Goal: Check status: Check status

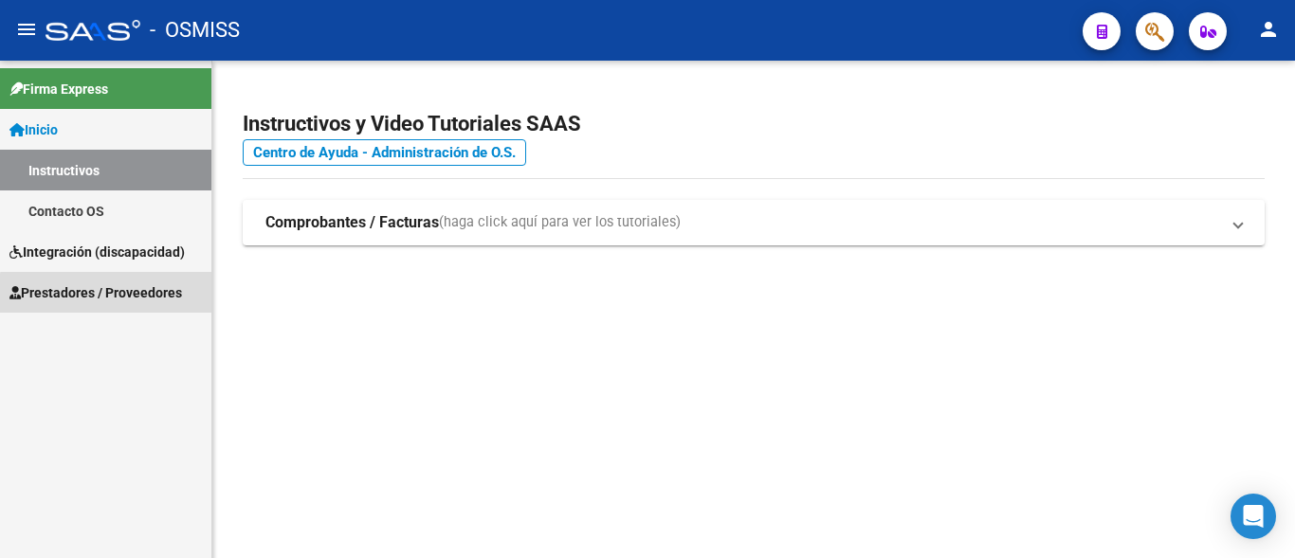
click at [121, 295] on span "Prestadores / Proveedores" at bounding box center [95, 292] width 172 height 21
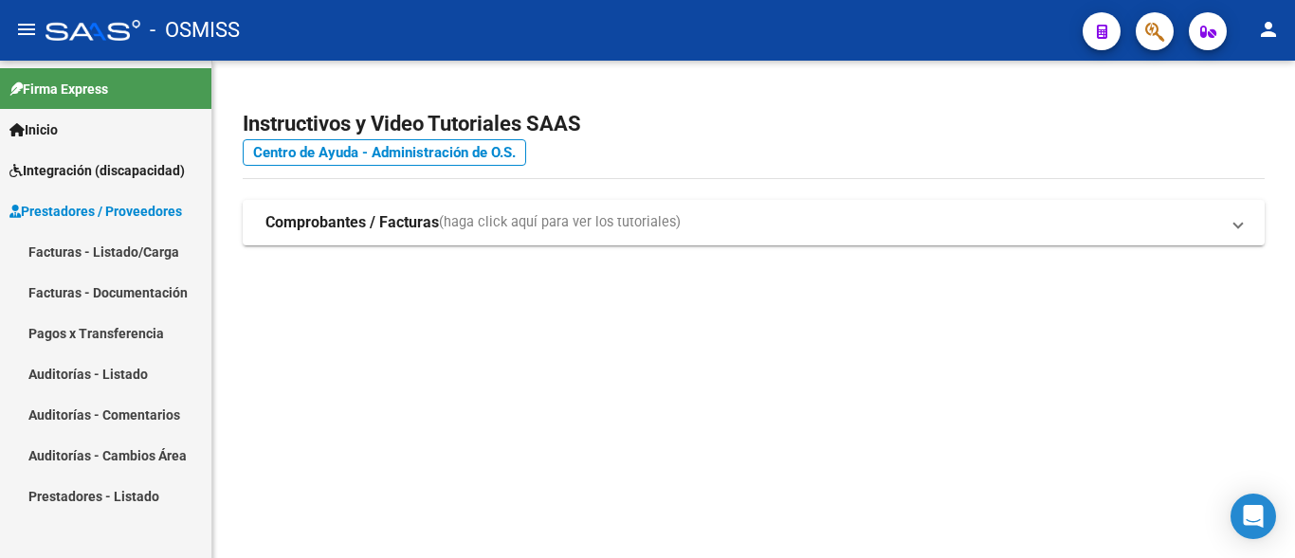
click at [130, 237] on link "Facturas - Listado/Carga" at bounding box center [105, 251] width 211 height 41
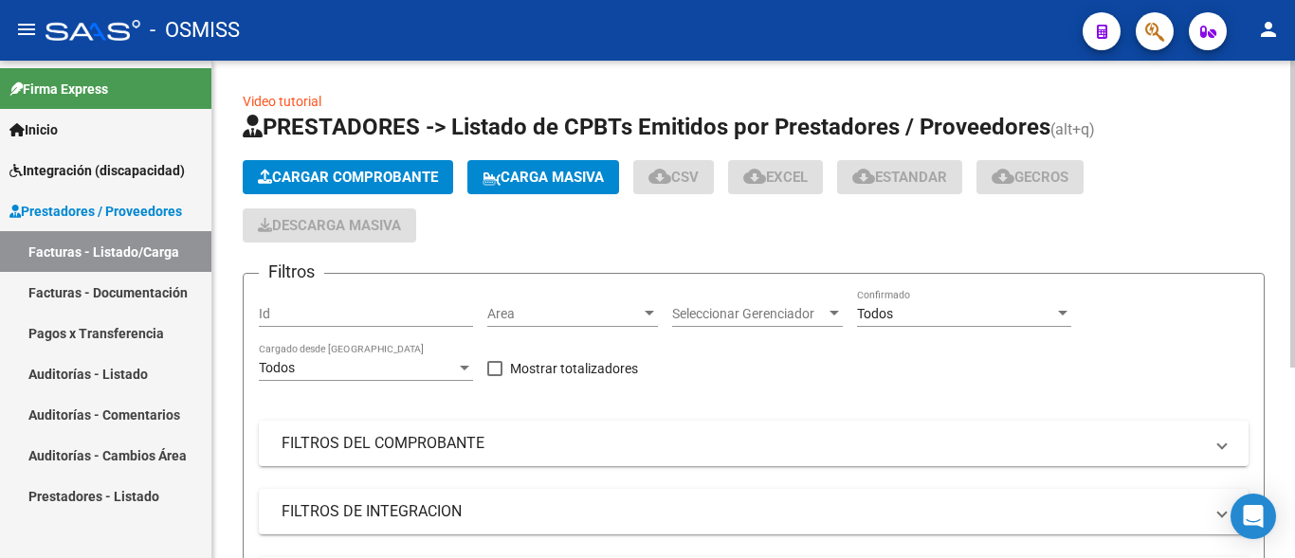
click at [372, 447] on mat-panel-title "FILTROS DEL COMPROBANTE" at bounding box center [741, 443] width 921 height 21
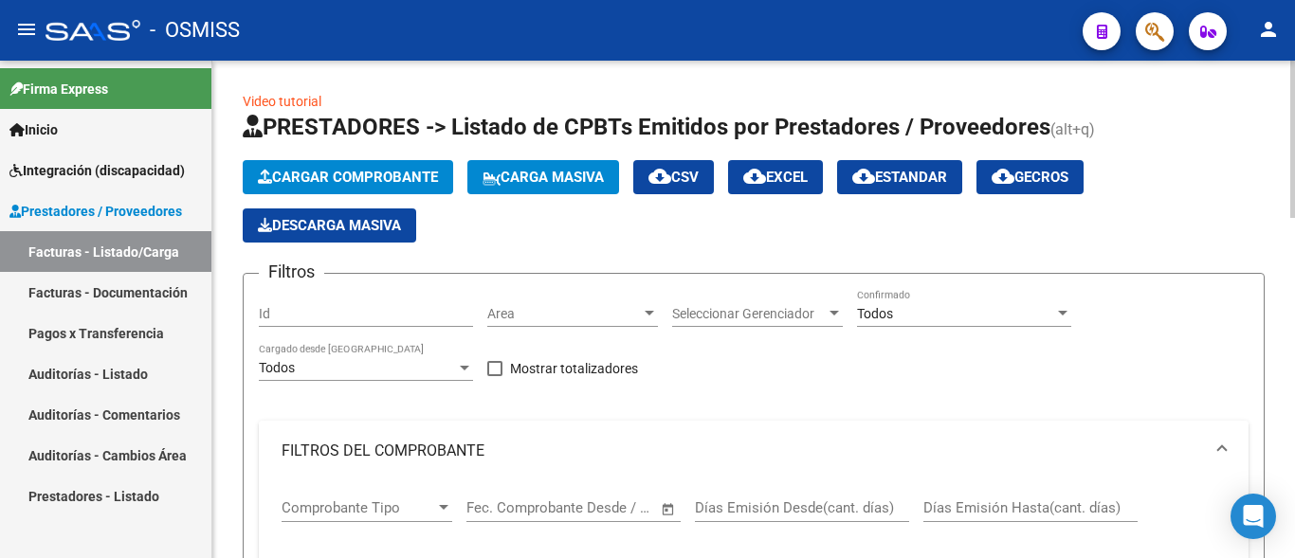
scroll to position [97, 0]
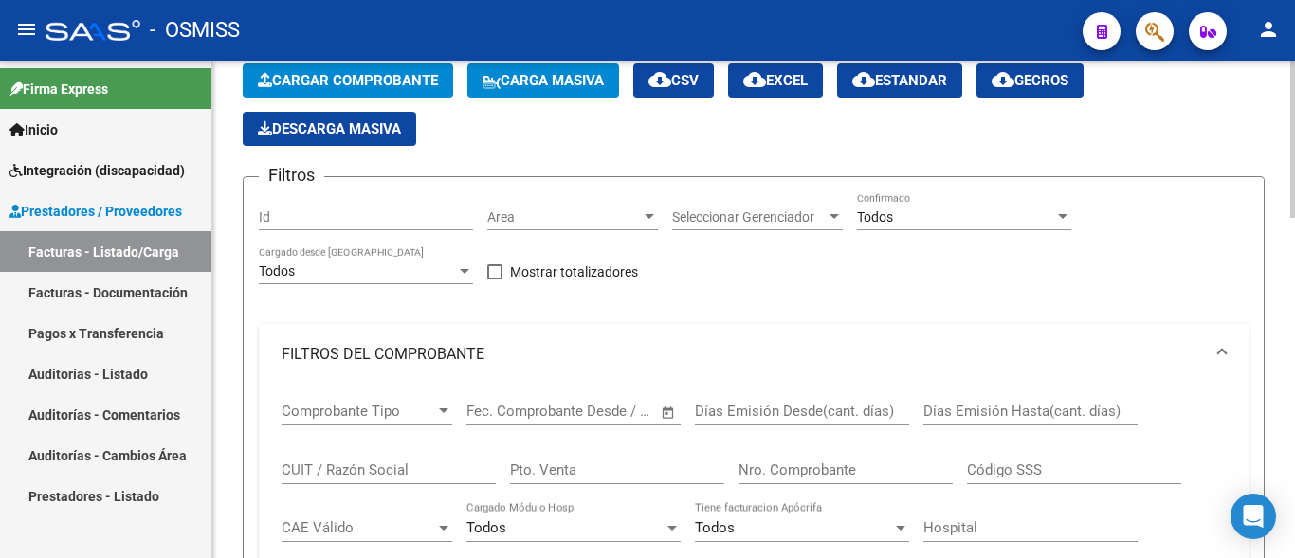
click at [356, 456] on div "CUIT / Razón Social" at bounding box center [388, 464] width 214 height 41
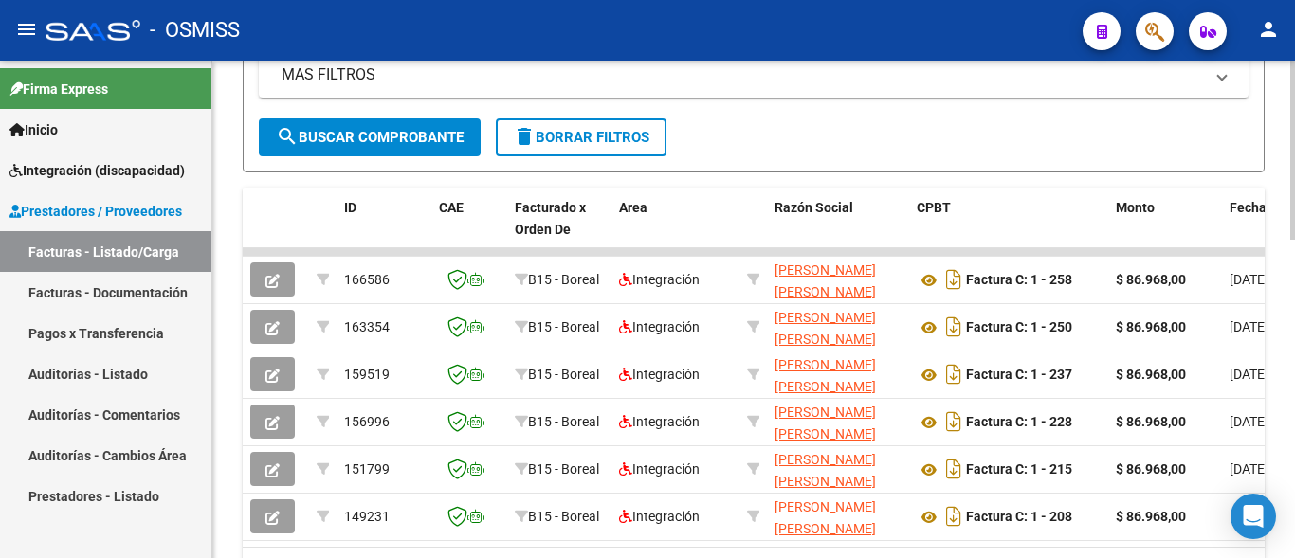
scroll to position [773, 0]
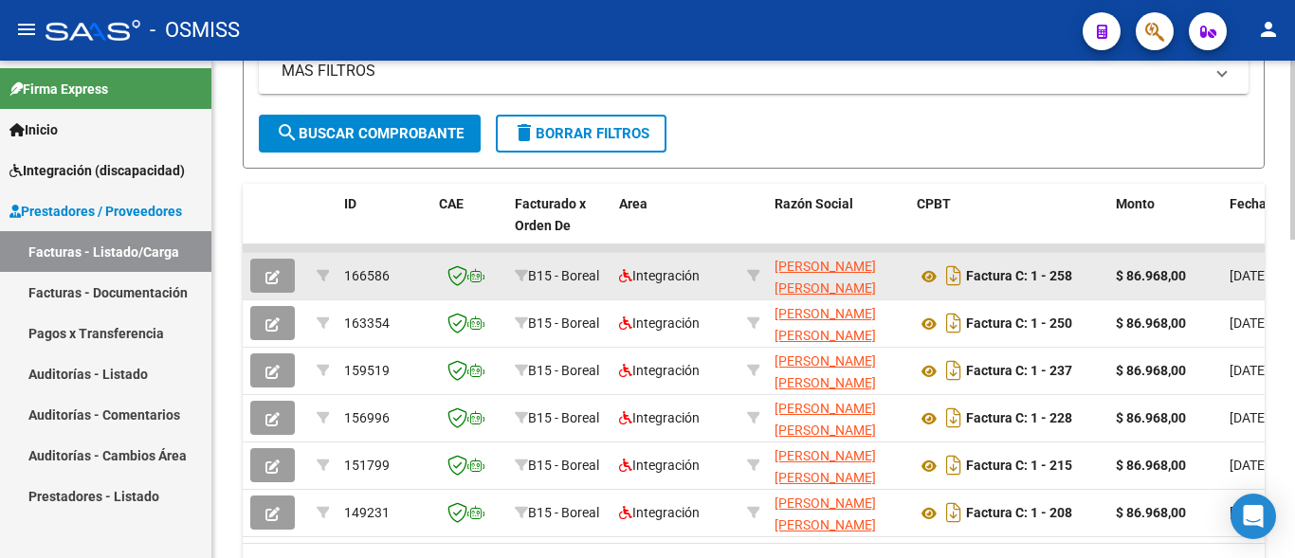
type input "[PERSON_NAME]"
click at [269, 281] on icon "button" at bounding box center [272, 277] width 14 height 14
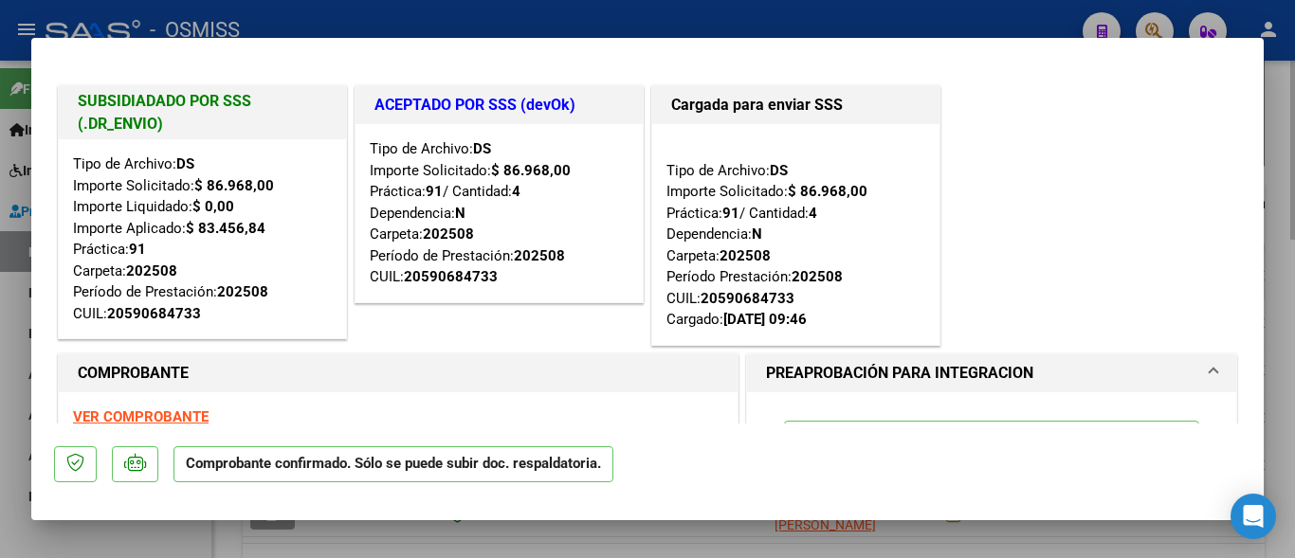
scroll to position [205, 0]
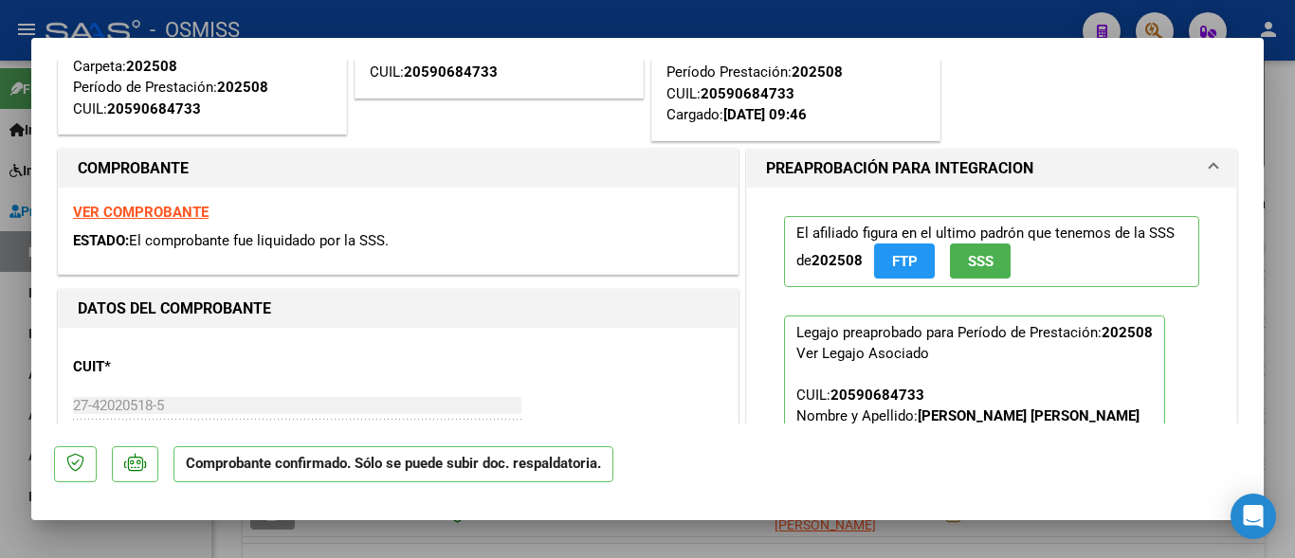
click at [188, 210] on strong "VER COMPROBANTE" at bounding box center [141, 212] width 136 height 17
click at [225, 548] on div at bounding box center [647, 279] width 1295 height 558
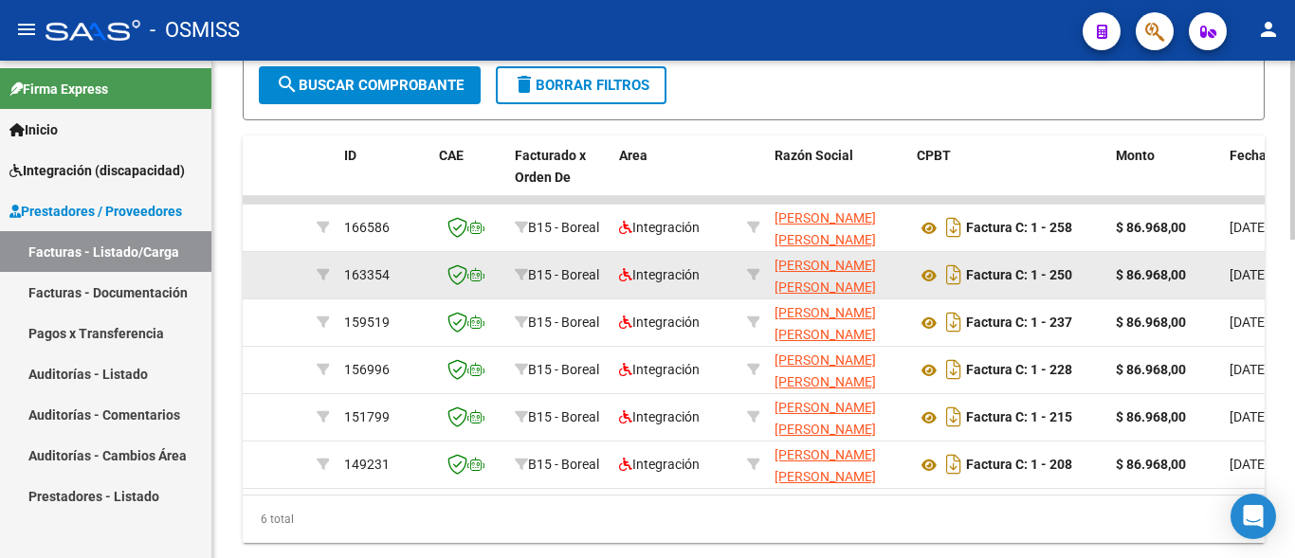
scroll to position [773, 0]
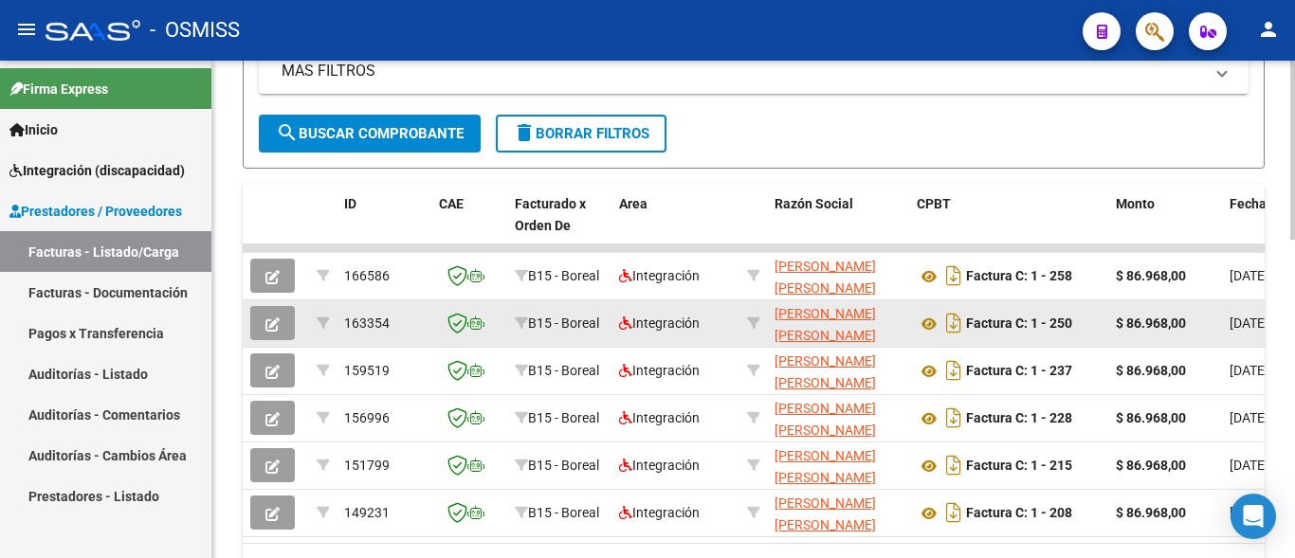
click at [274, 324] on icon "button" at bounding box center [272, 324] width 14 height 14
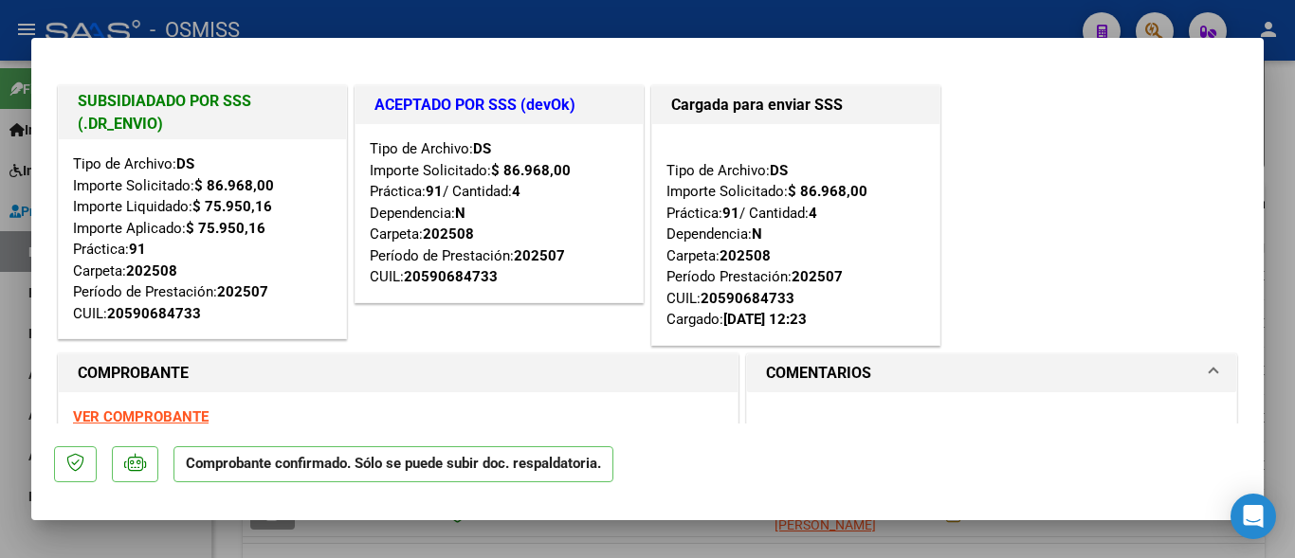
click at [231, 538] on div at bounding box center [647, 279] width 1295 height 558
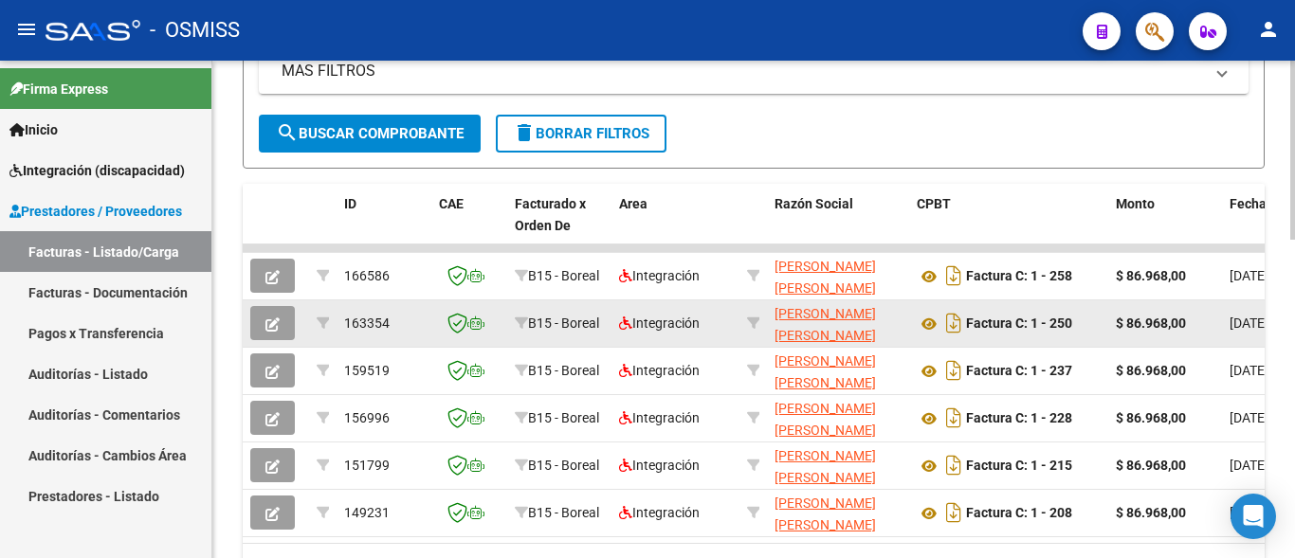
click at [262, 332] on button "button" at bounding box center [272, 323] width 45 height 34
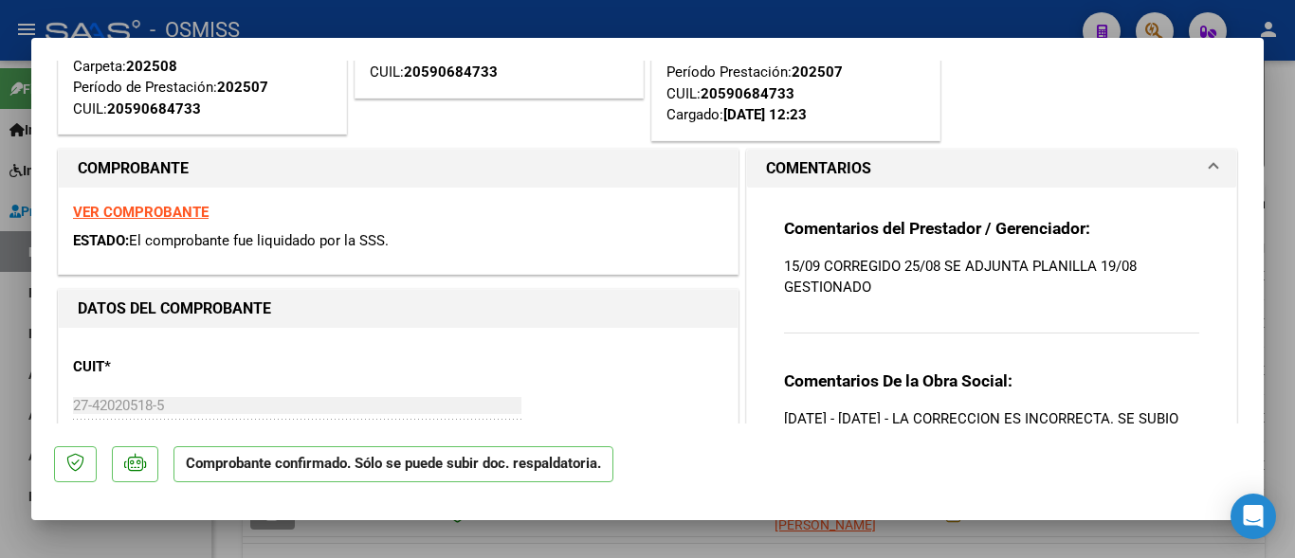
scroll to position [102, 0]
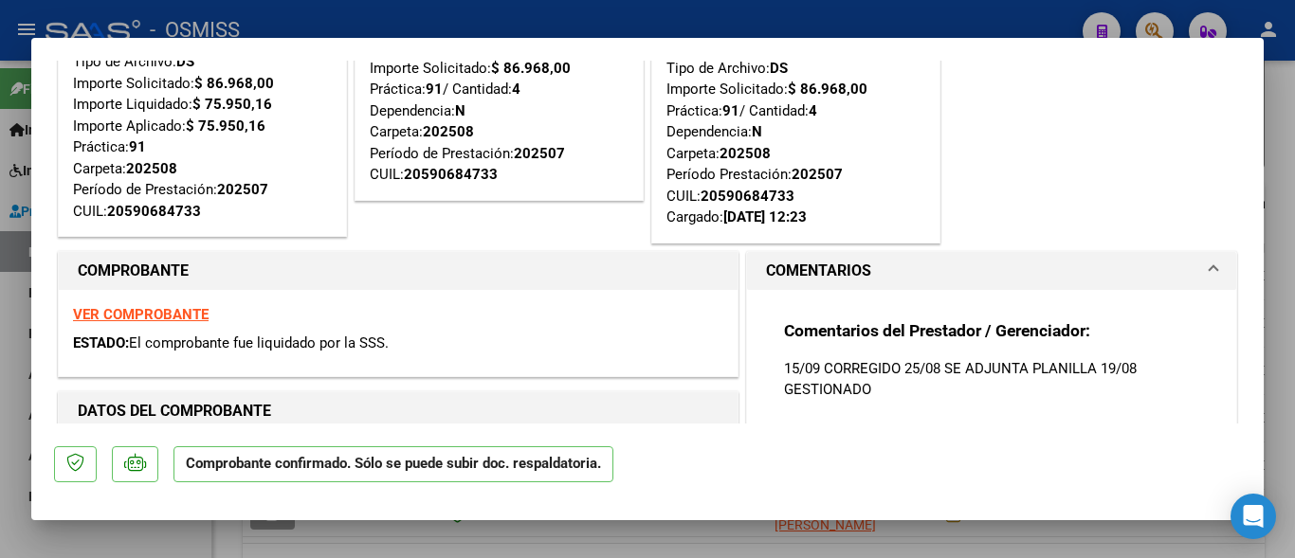
click at [233, 530] on div at bounding box center [647, 279] width 1295 height 558
type input "$ 0,00"
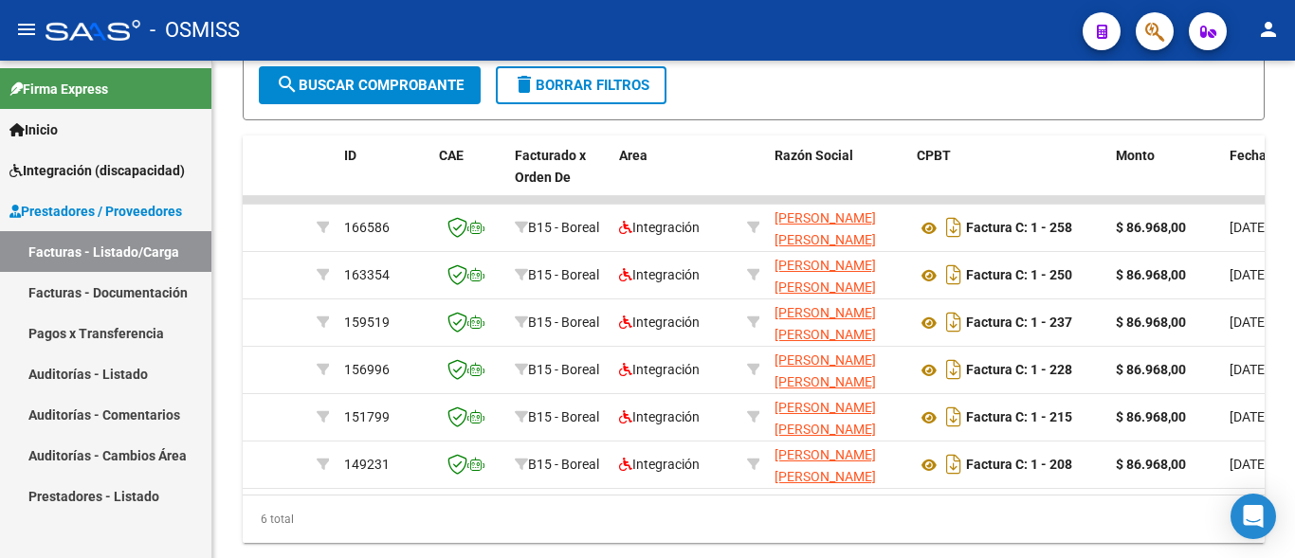
scroll to position [773, 0]
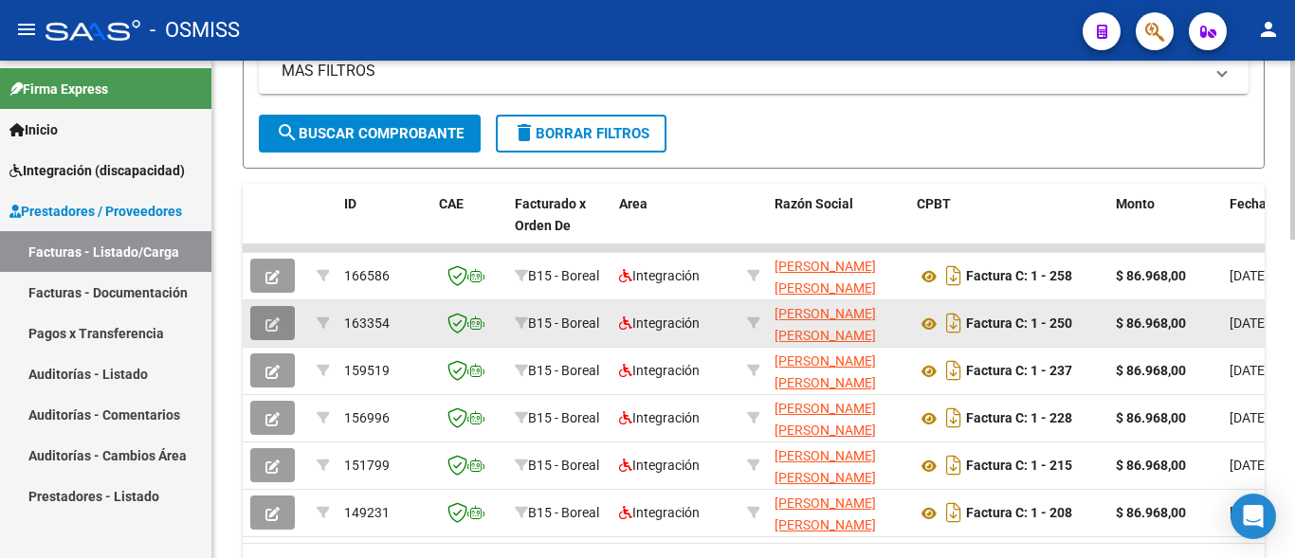
click at [278, 321] on icon "button" at bounding box center [272, 324] width 14 height 14
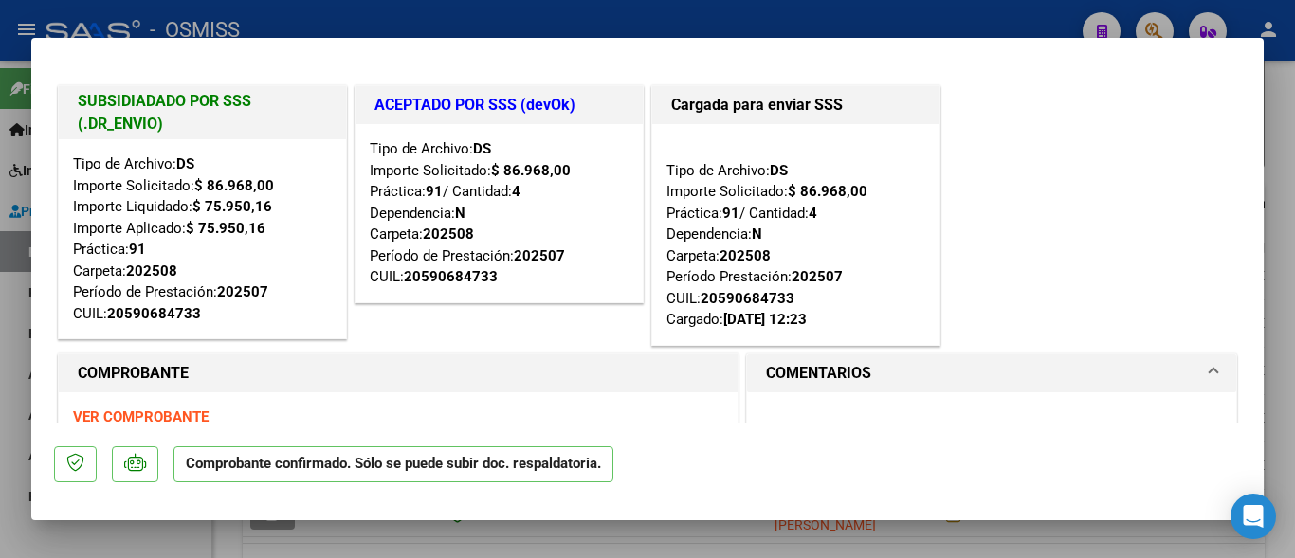
click at [157, 414] on strong "VER COMPROBANTE" at bounding box center [141, 416] width 136 height 17
click at [224, 539] on div at bounding box center [647, 279] width 1295 height 558
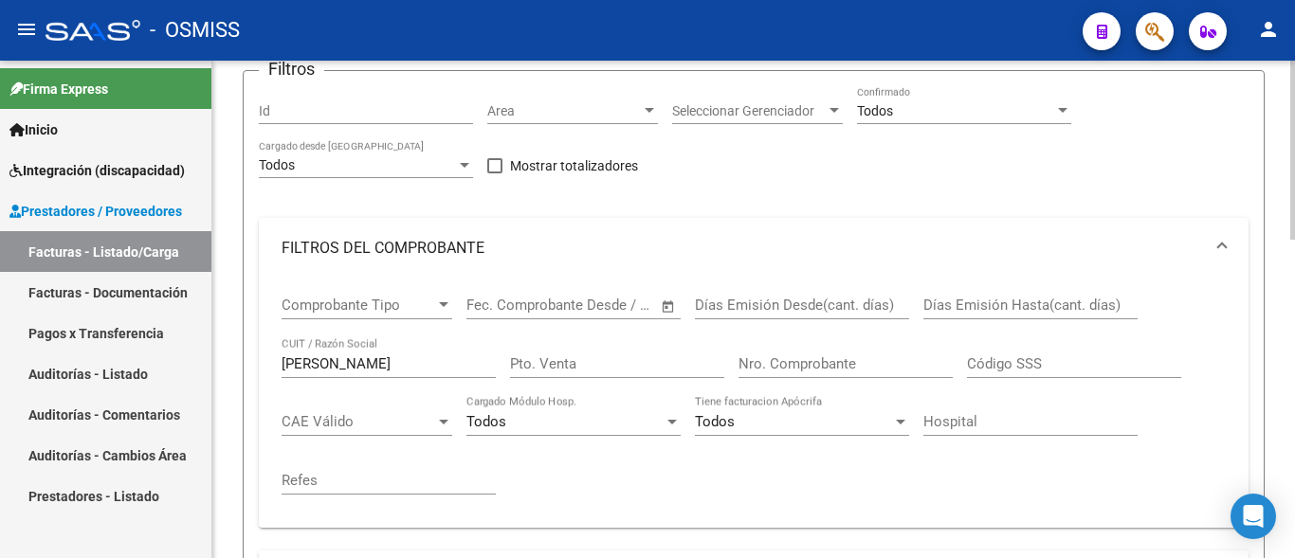
scroll to position [193, 0]
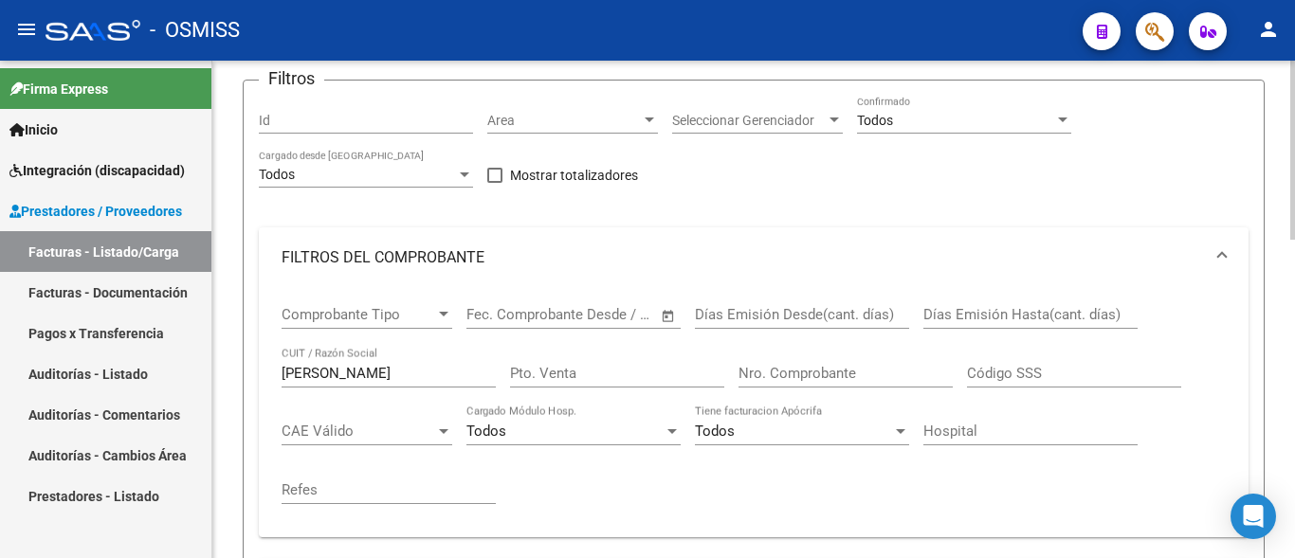
click at [245, 253] on form "Filtros Id Area Area Seleccionar Gerenciador Seleccionar Gerenciador Todos Conf…" at bounding box center [754, 414] width 1022 height 669
click at [221, 418] on div "Video tutorial PRESTADORES -> Listado de CPBTs Emitidos por Prestadores / Prove…" at bounding box center [753, 549] width 1082 height 1365
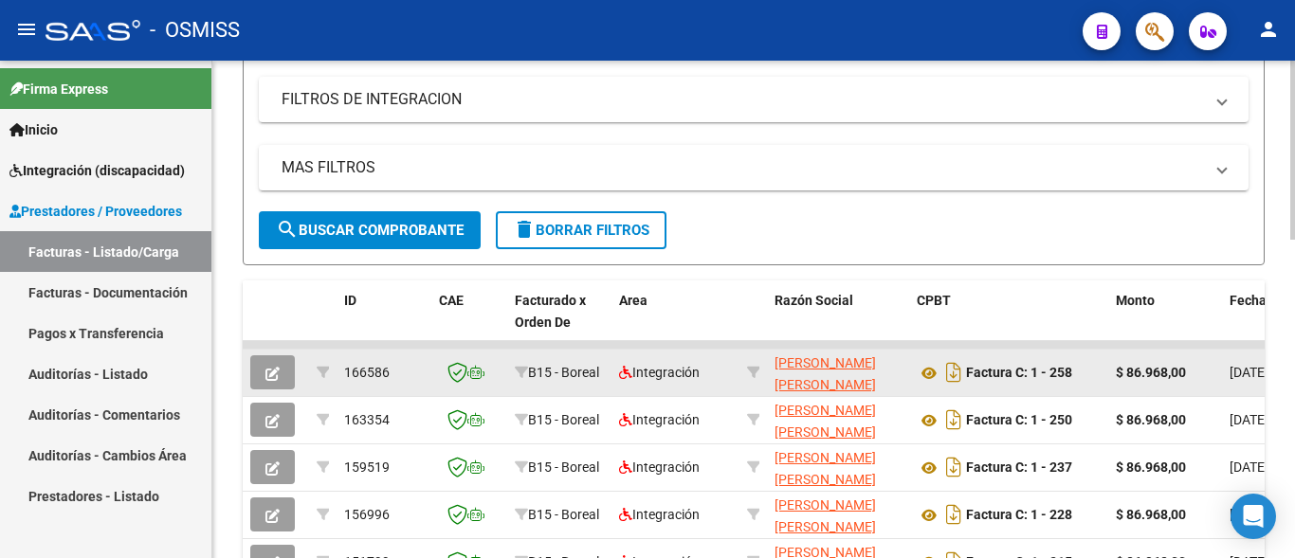
scroll to position [773, 0]
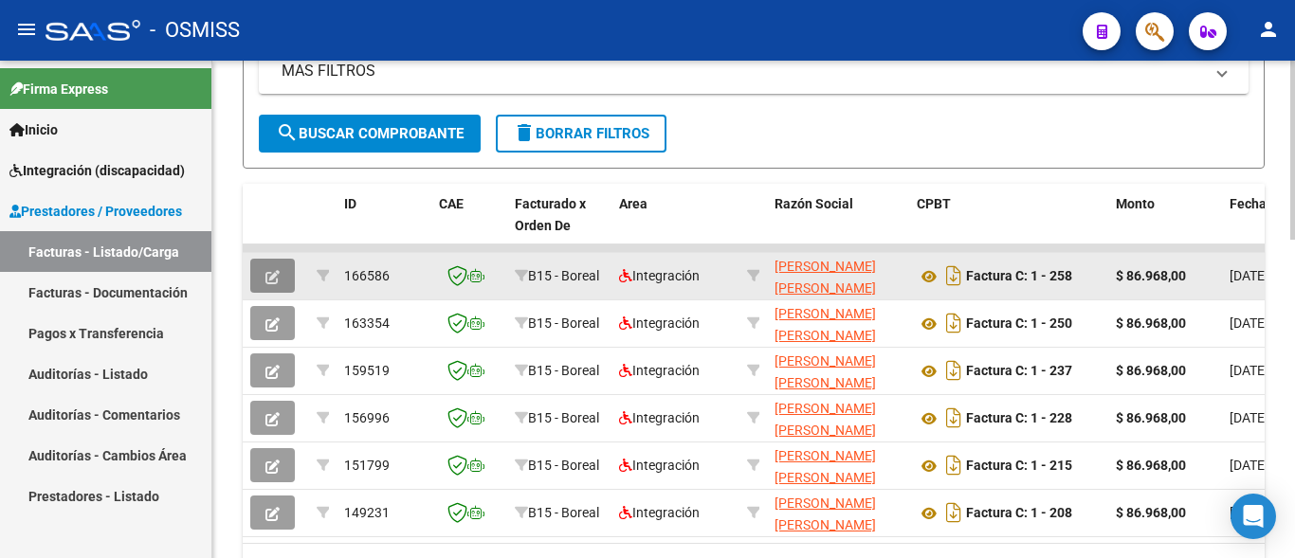
click at [284, 274] on button "button" at bounding box center [272, 276] width 45 height 34
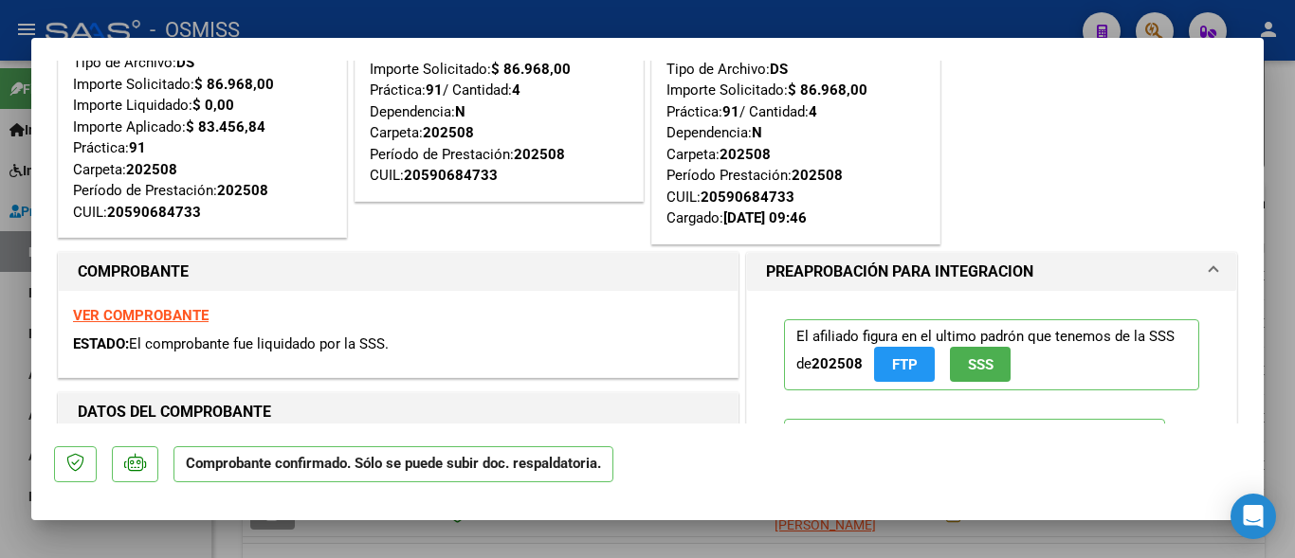
scroll to position [0, 0]
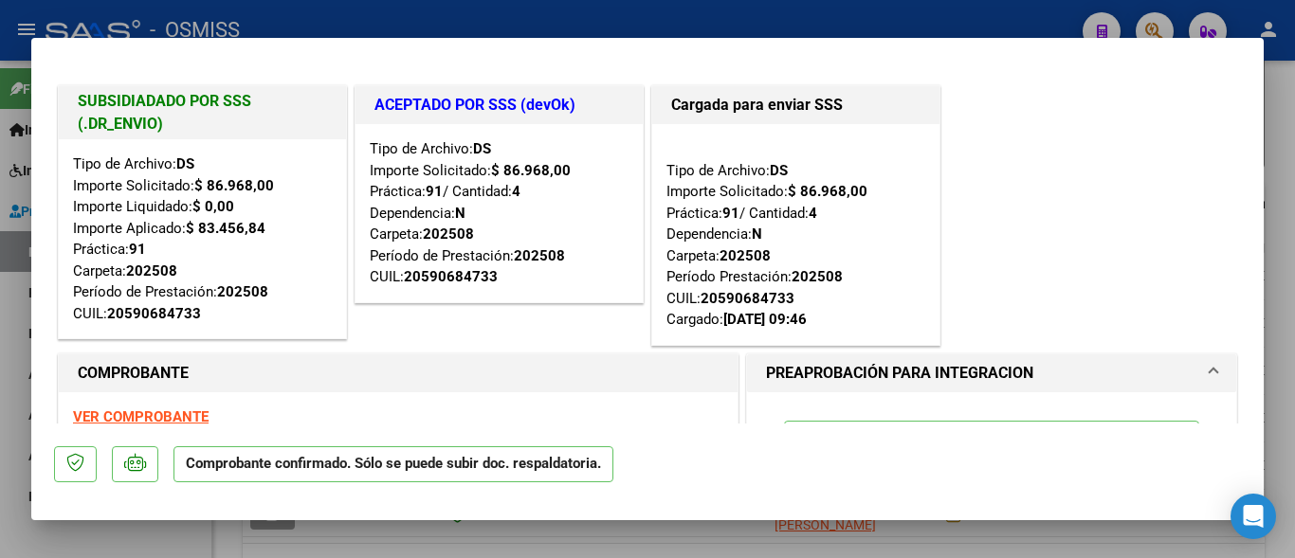
click at [221, 548] on div at bounding box center [647, 279] width 1295 height 558
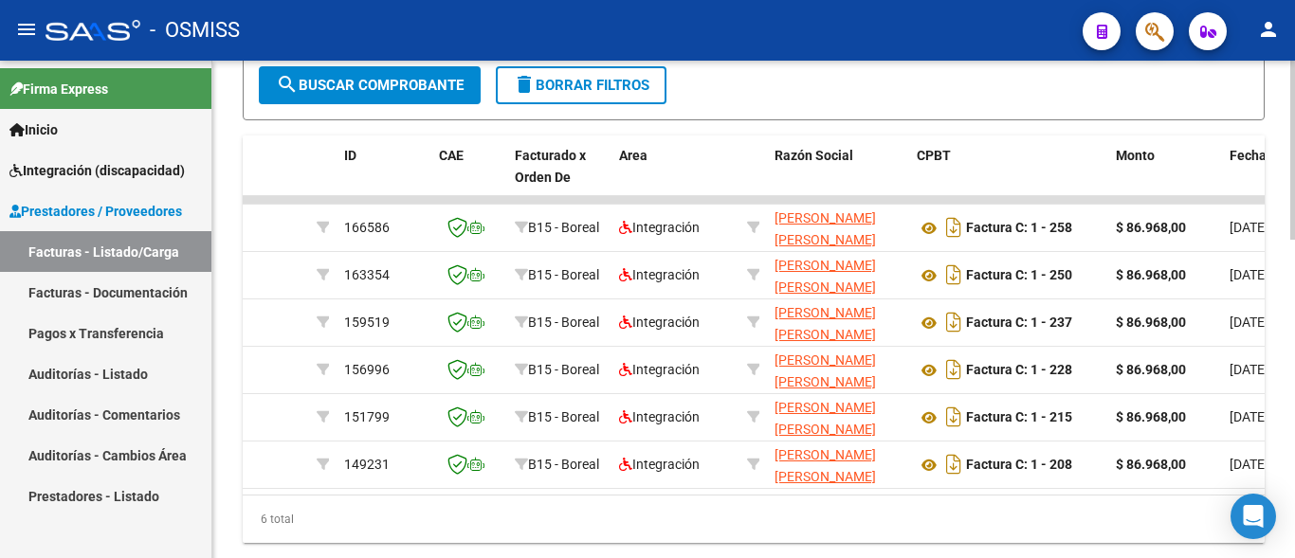
scroll to position [773, 0]
